Goal: Information Seeking & Learning: Compare options

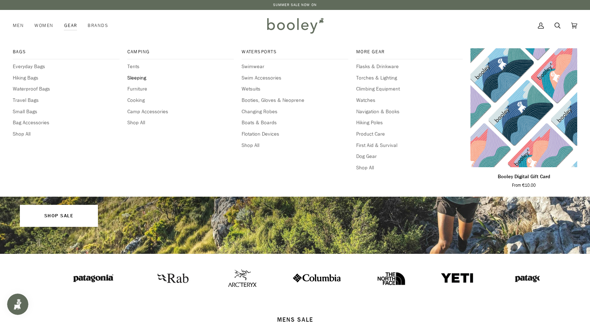
click at [134, 78] on span "Sleeping" at bounding box center [180, 78] width 107 height 8
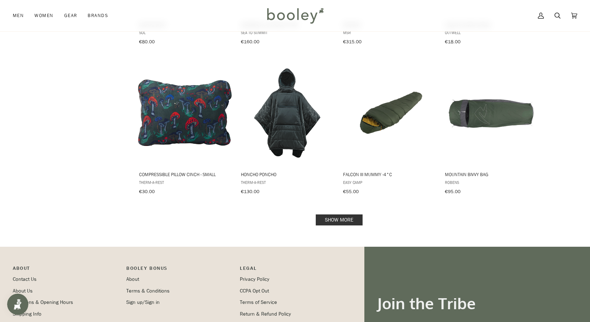
scroll to position [694, 0]
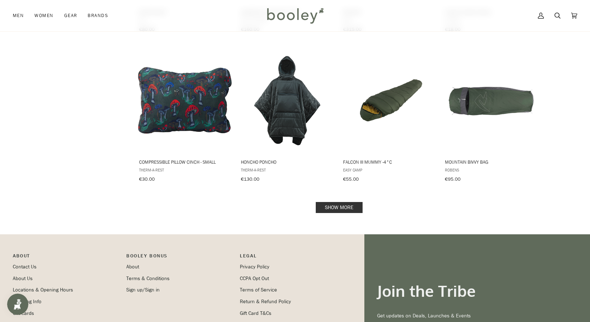
click at [347, 202] on link "Show more" at bounding box center [339, 207] width 47 height 11
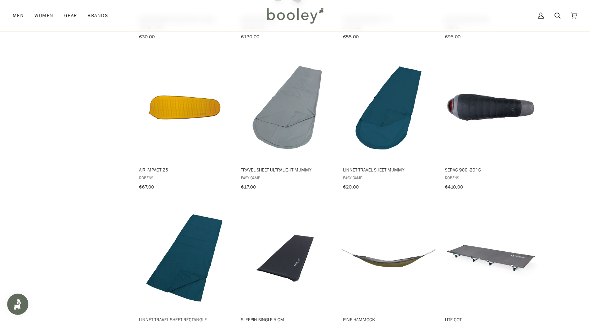
scroll to position [841, 0]
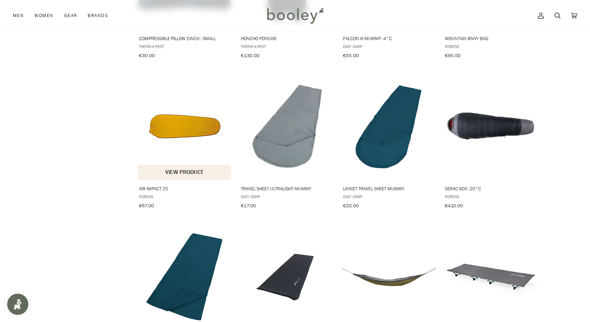
click at [165, 99] on img "Air Impact 25" at bounding box center [185, 127] width 94 height 94
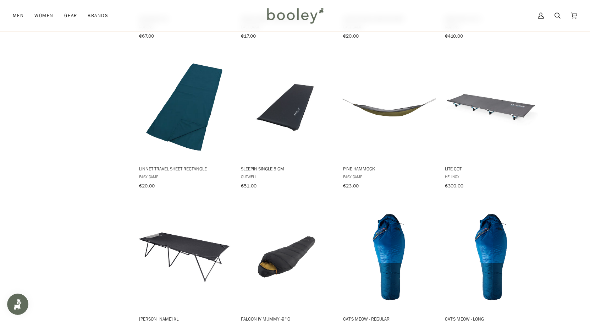
scroll to position [1042, 0]
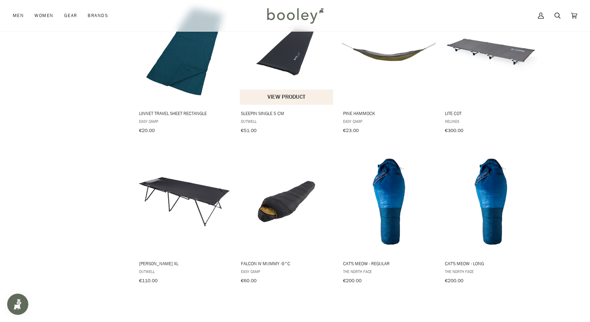
click at [282, 60] on img "Sleepin Single 5 cm" at bounding box center [287, 52] width 94 height 94
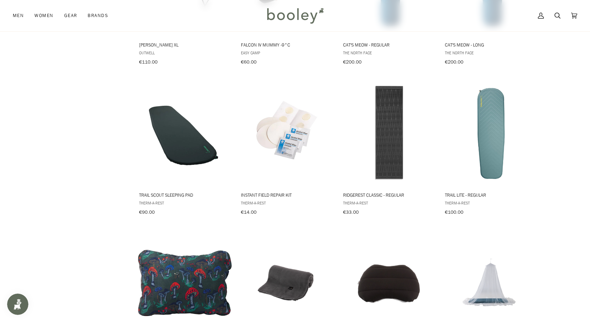
scroll to position [1263, 0]
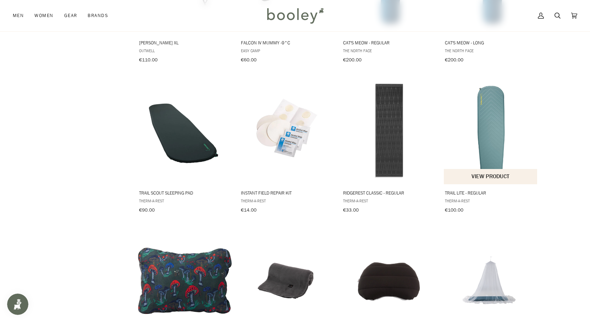
click at [490, 142] on img "Trail Lite - Regular" at bounding box center [491, 131] width 94 height 94
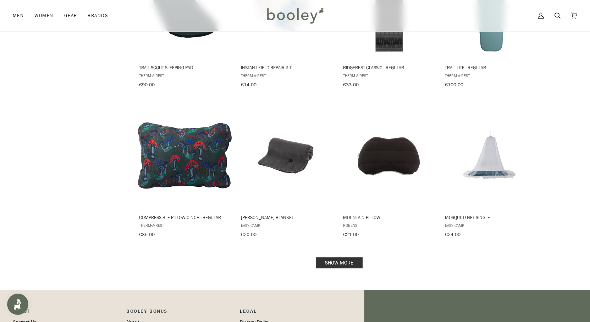
scroll to position [1393, 0]
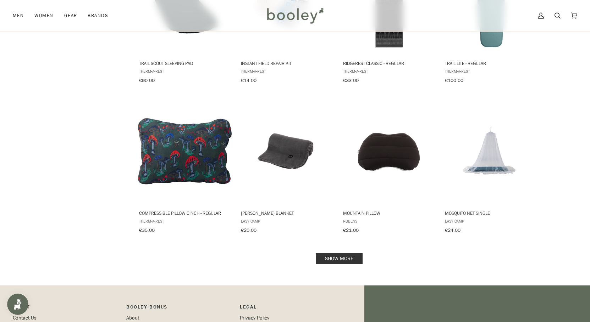
click at [335, 253] on link "Show more" at bounding box center [339, 258] width 47 height 11
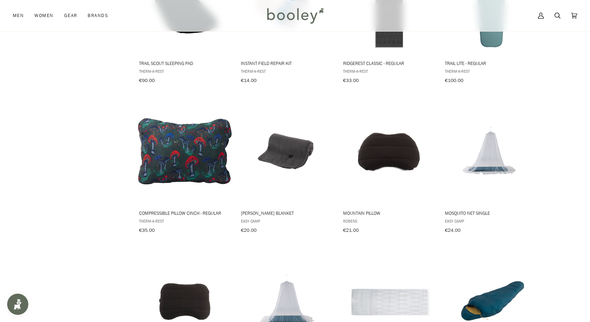
drag, startPoint x: 590, startPoint y: 217, endPoint x: 588, endPoint y: 236, distance: 19.2
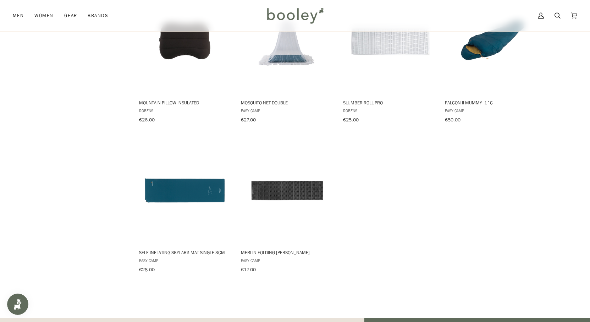
scroll to position [1663, 0]
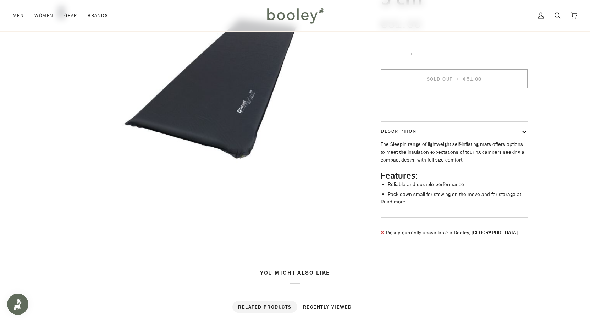
scroll to position [104, 0]
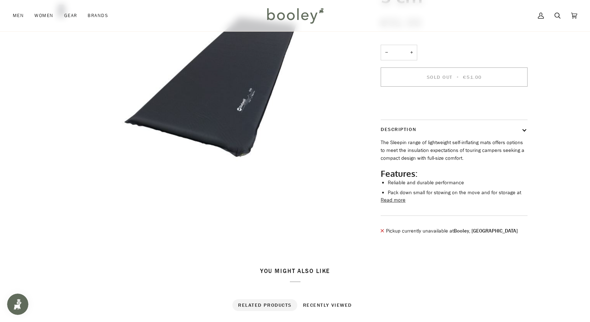
click at [390, 204] on button "Read more" at bounding box center [393, 200] width 25 height 8
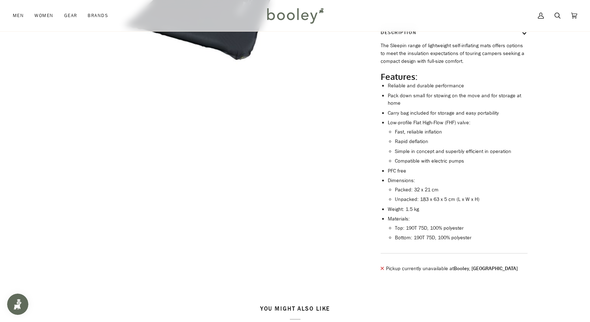
scroll to position [210, 0]
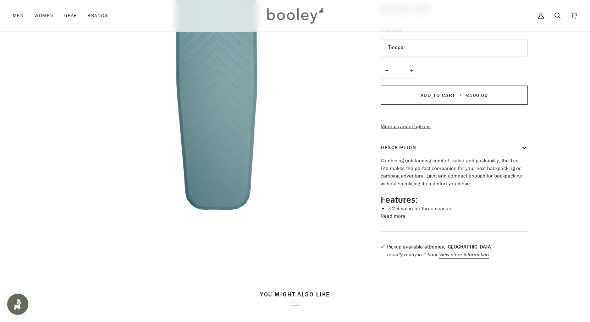
scroll to position [118, 0]
click at [389, 219] on button "Read more" at bounding box center [393, 215] width 25 height 8
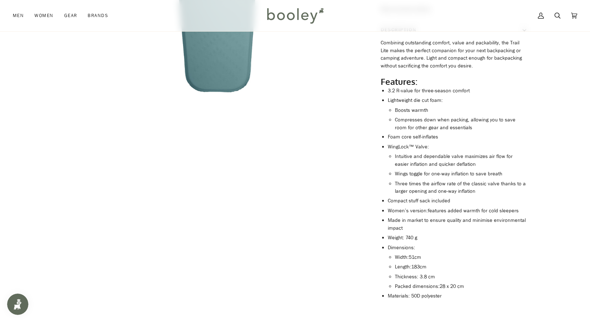
scroll to position [236, 0]
